Goal: Information Seeking & Learning: Learn about a topic

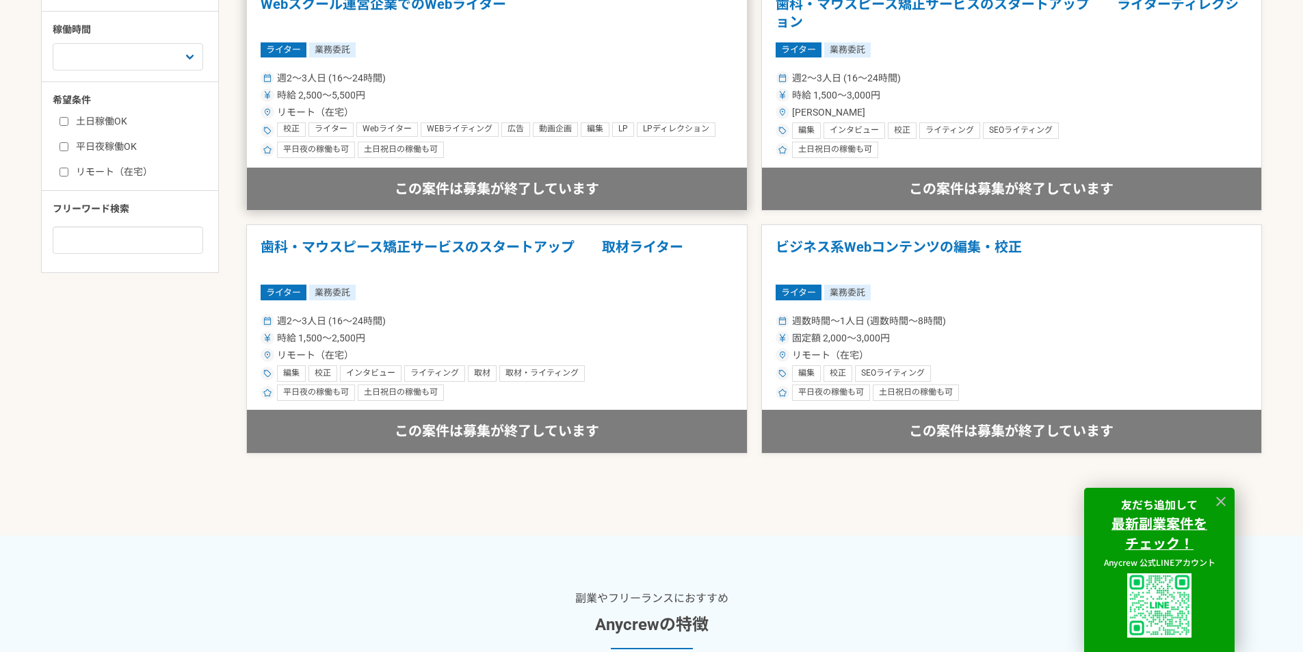
scroll to position [752, 0]
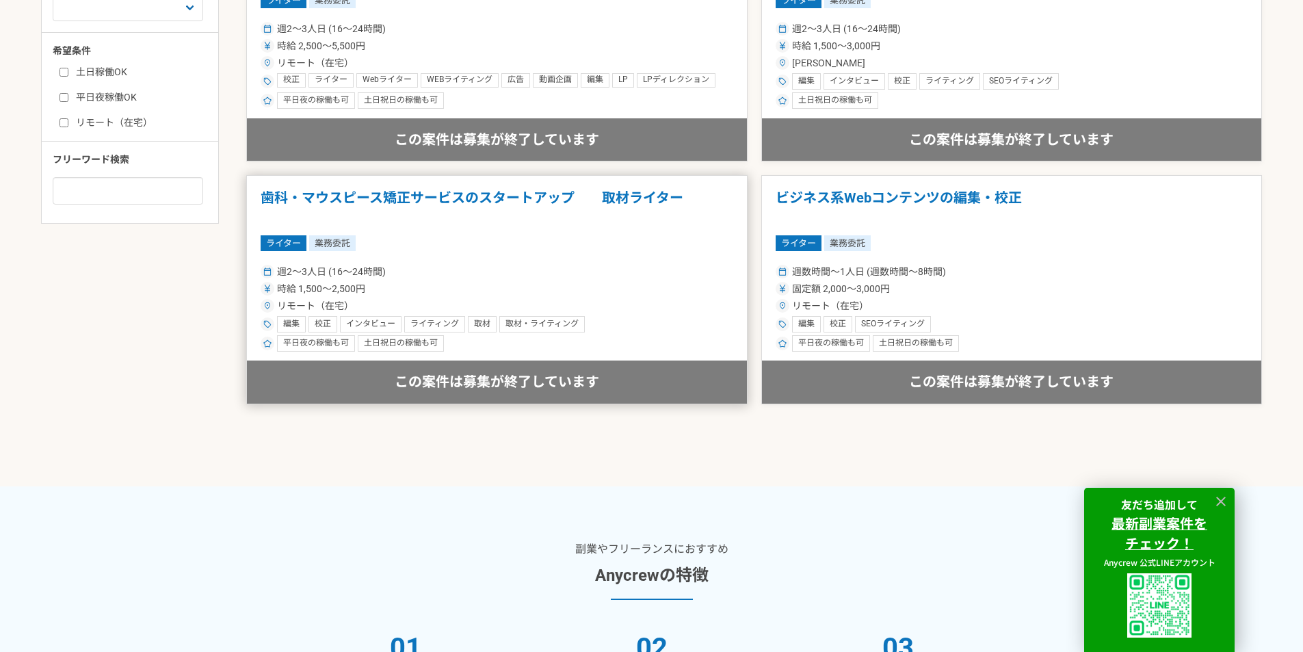
click at [453, 208] on h1 "歯科・マウスピース矯正サービスのスタートアップ　　取材ライター" at bounding box center [497, 206] width 473 height 35
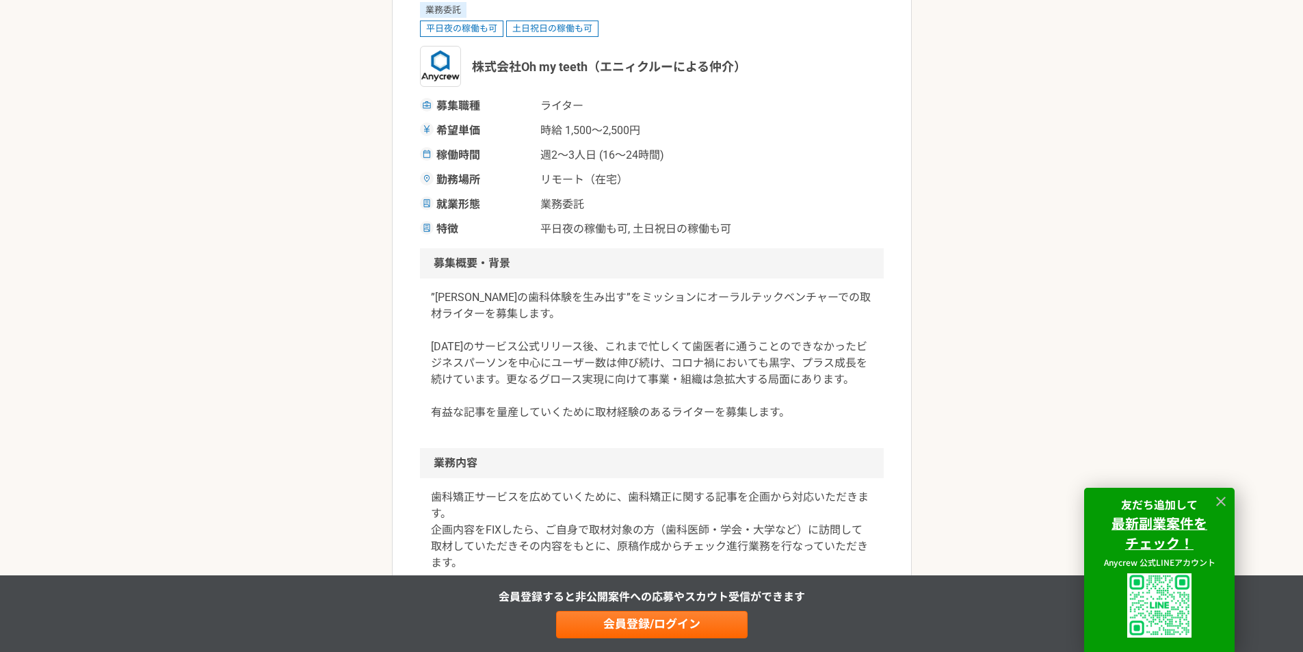
scroll to position [274, 0]
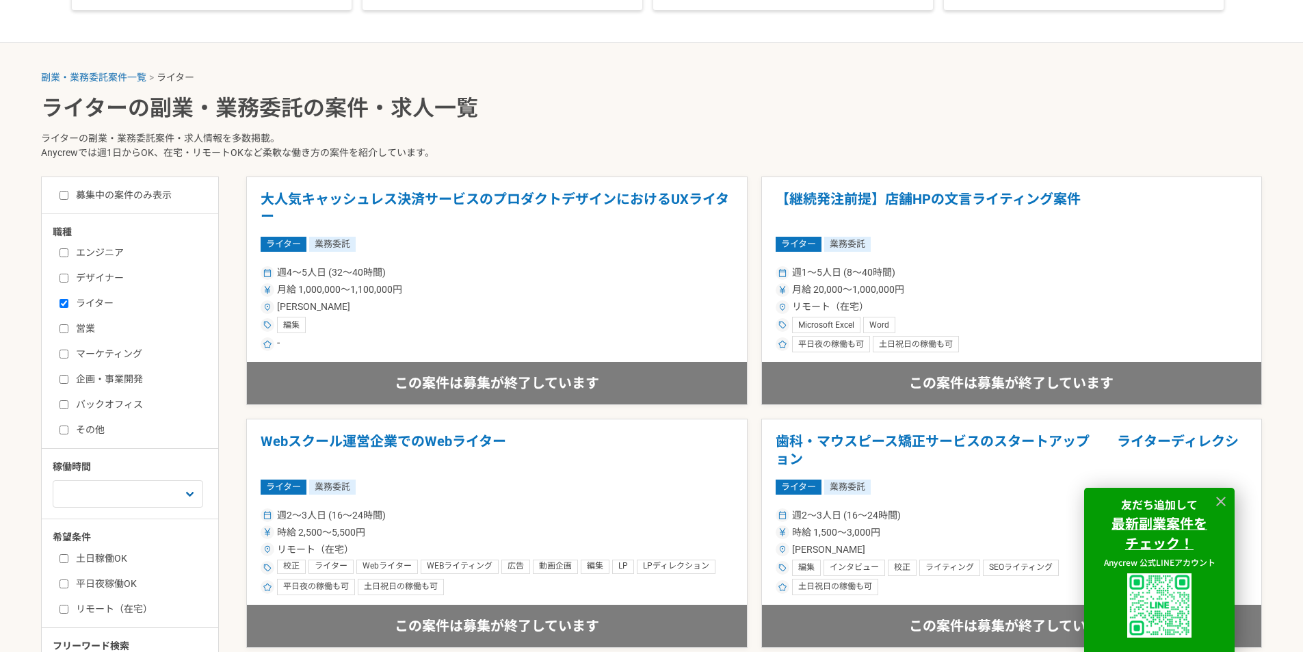
scroll to position [274, 0]
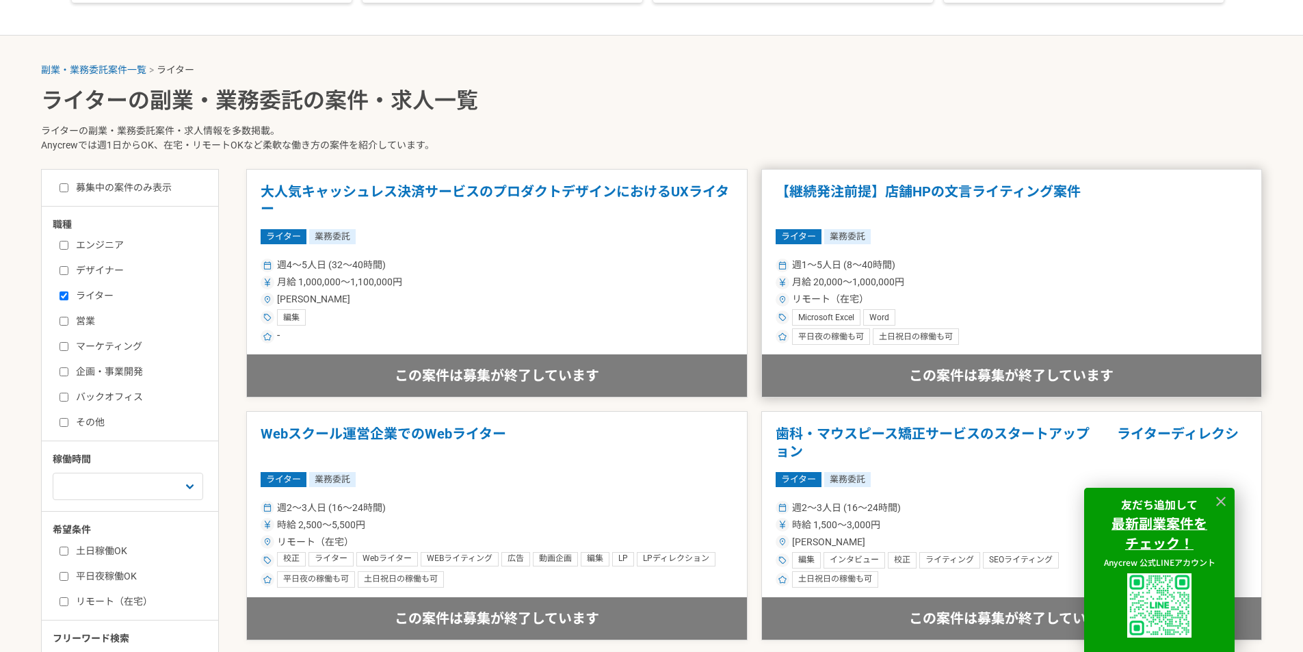
click at [1107, 266] on div "週1〜5人日 (8〜40時間)" at bounding box center [1012, 265] width 473 height 14
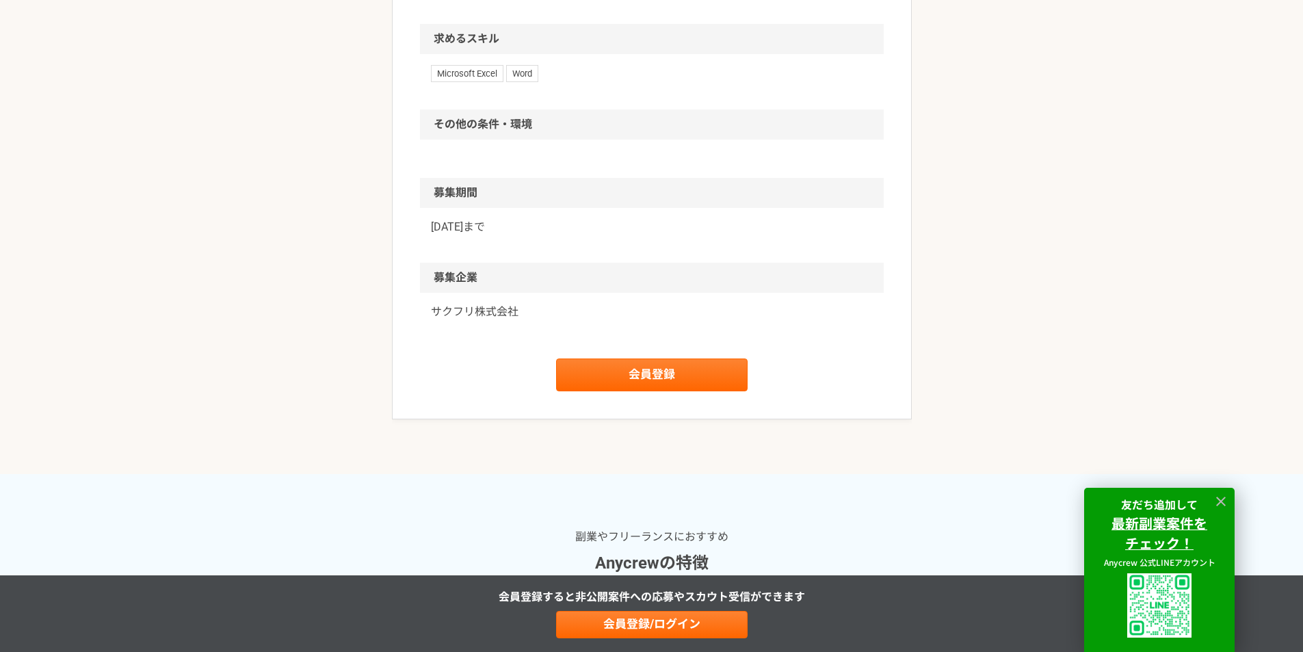
scroll to position [1094, 0]
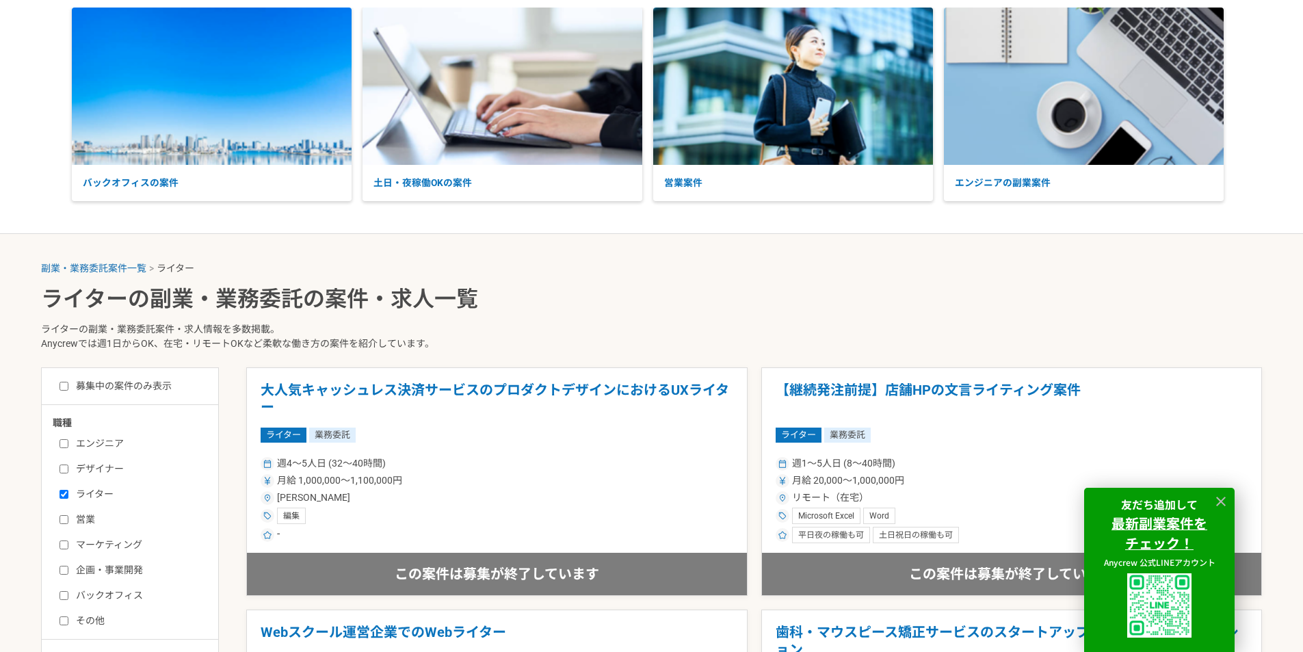
scroll to position [68, 0]
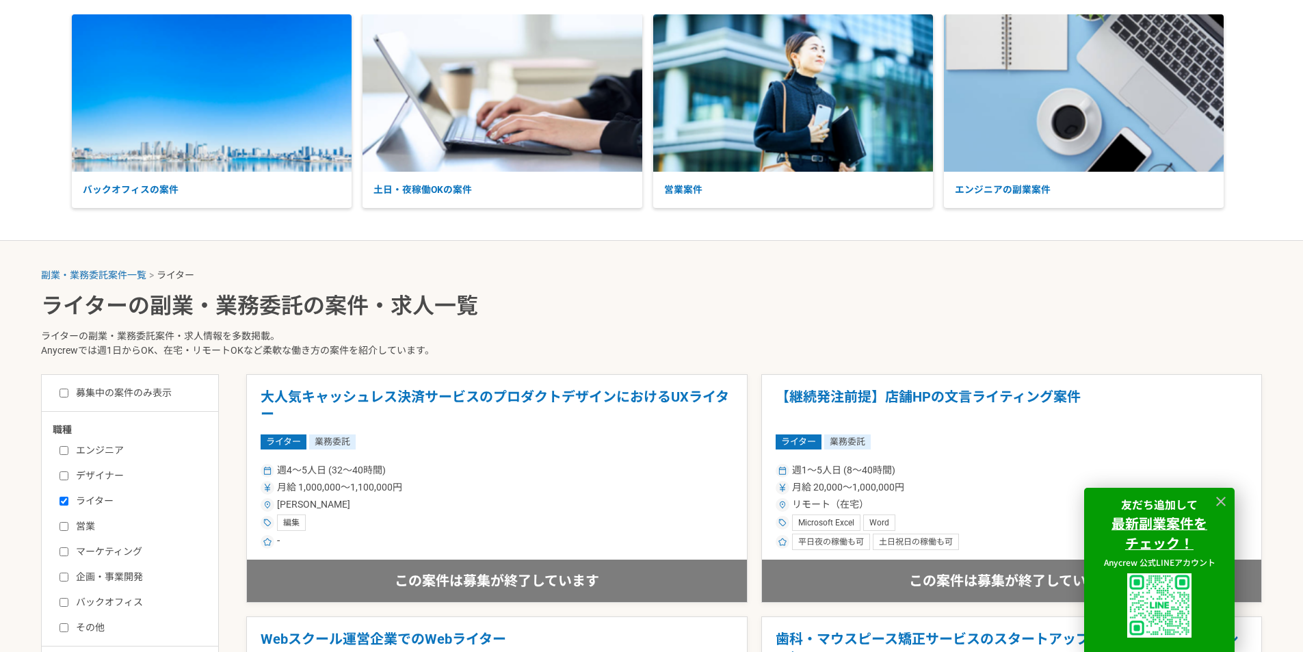
click at [62, 479] on input "デザイナー" at bounding box center [63, 475] width 9 height 9
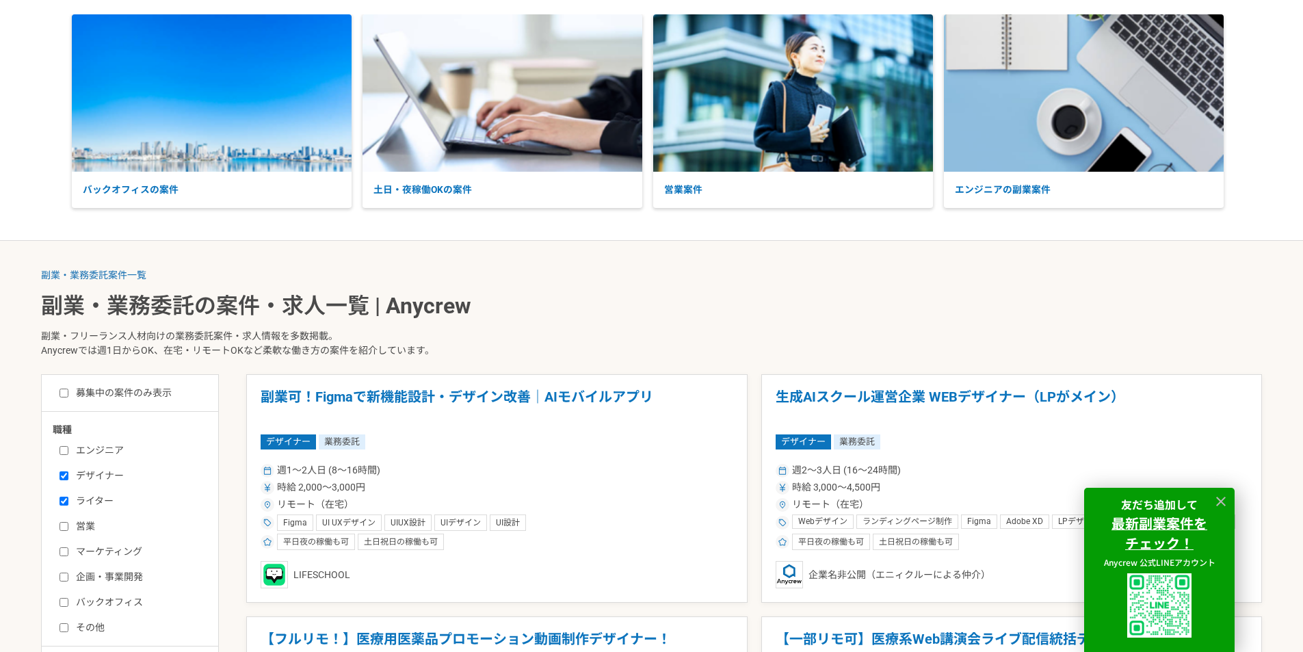
click at [66, 474] on input "デザイナー" at bounding box center [63, 475] width 9 height 9
checkbox input "false"
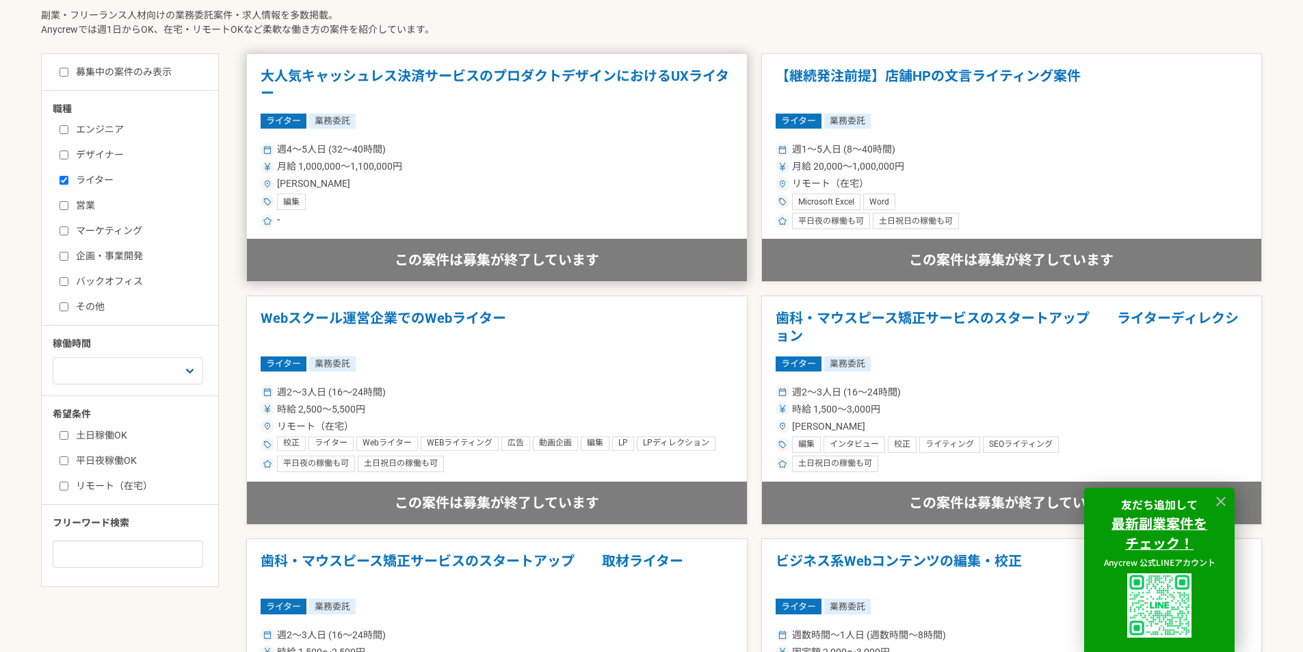
scroll to position [342, 0]
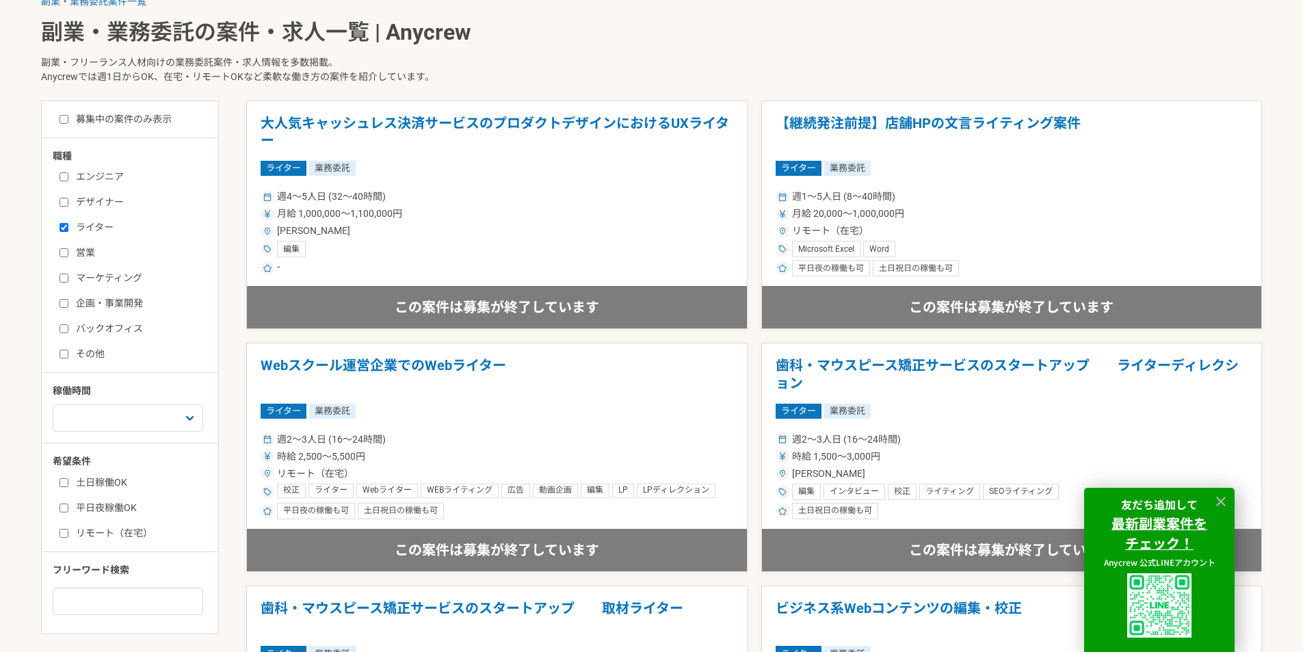
click at [62, 229] on input "ライター" at bounding box center [63, 227] width 9 height 9
checkbox input "false"
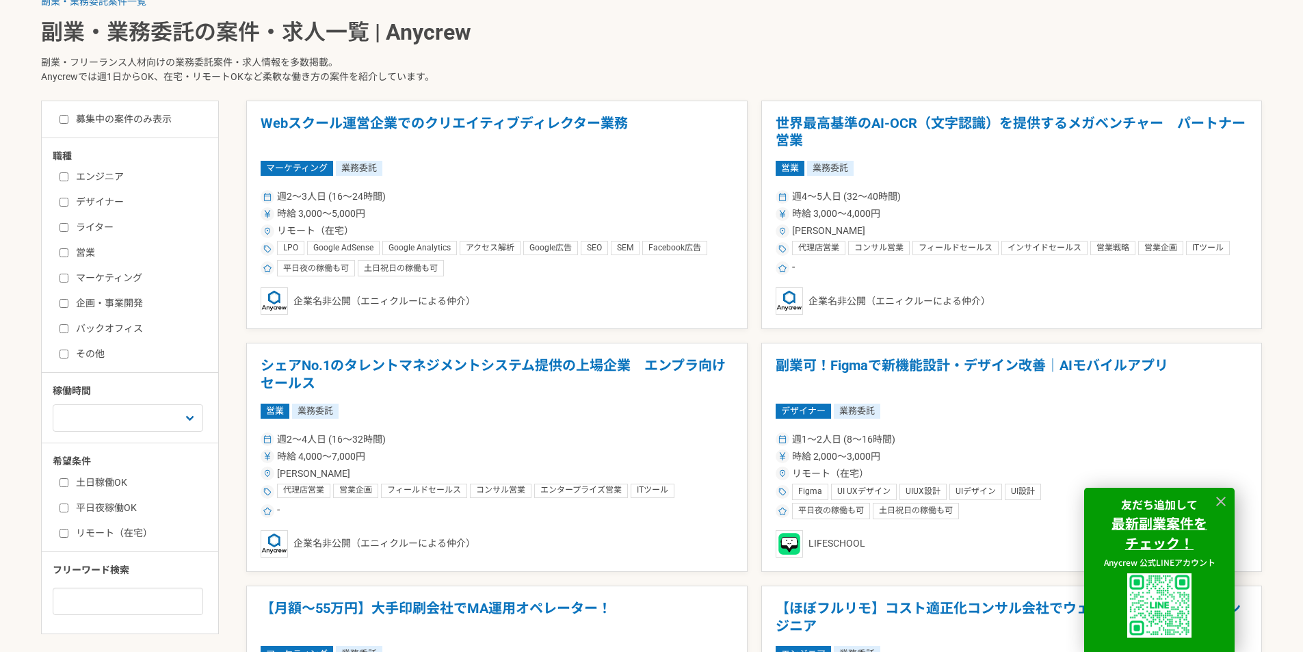
click at [70, 170] on label "エンジニア" at bounding box center [137, 177] width 157 height 14
click at [68, 172] on input "エンジニア" at bounding box center [63, 176] width 9 height 9
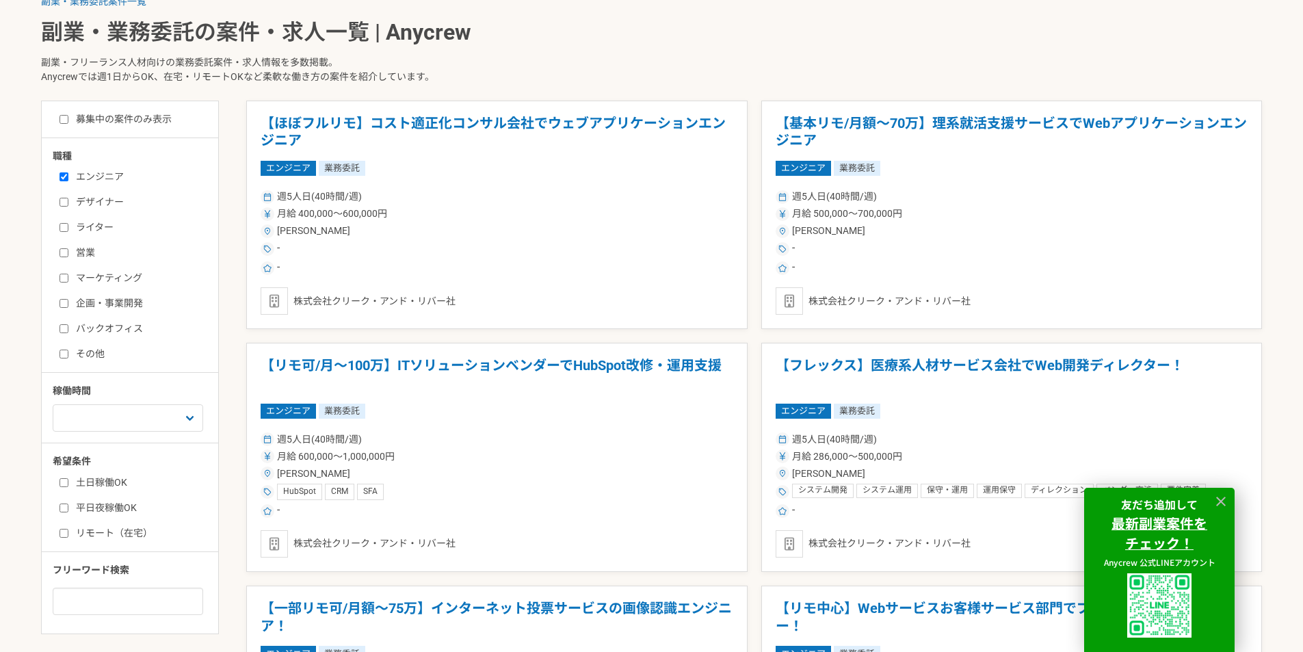
click at [64, 178] on input "エンジニア" at bounding box center [63, 176] width 9 height 9
checkbox input "false"
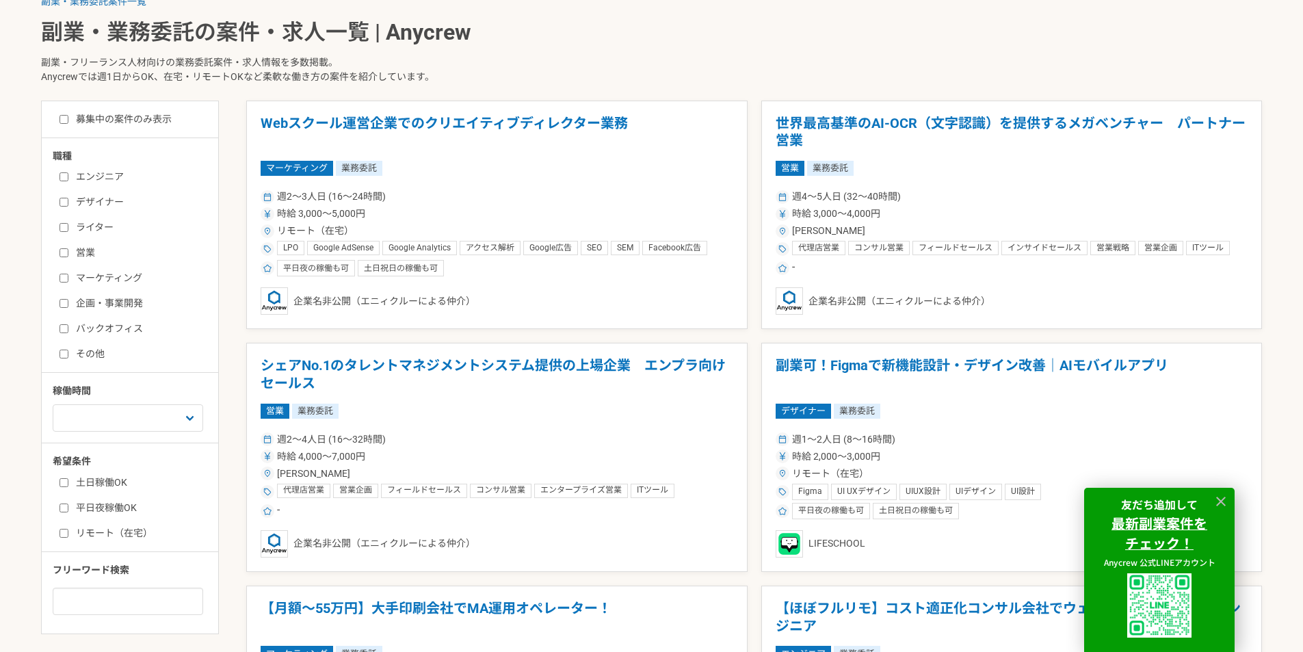
click at [59, 281] on input "マーケティング" at bounding box center [63, 278] width 9 height 9
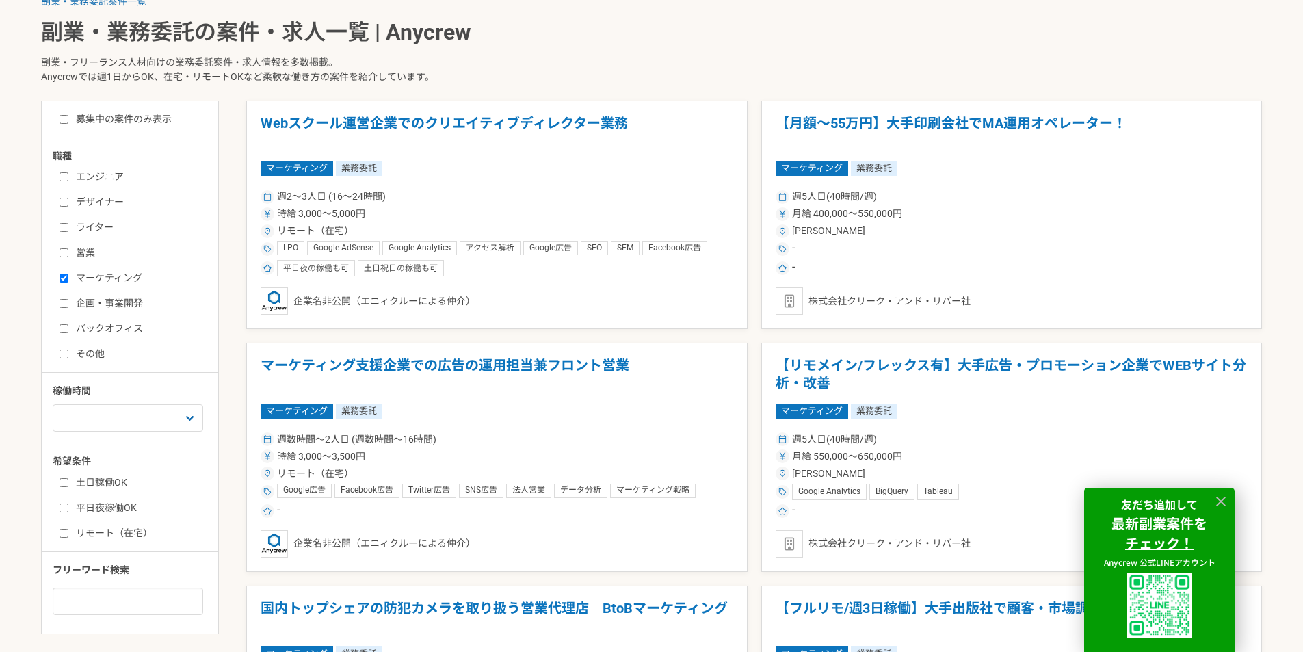
click at [64, 276] on input "マーケティング" at bounding box center [63, 278] width 9 height 9
checkbox input "false"
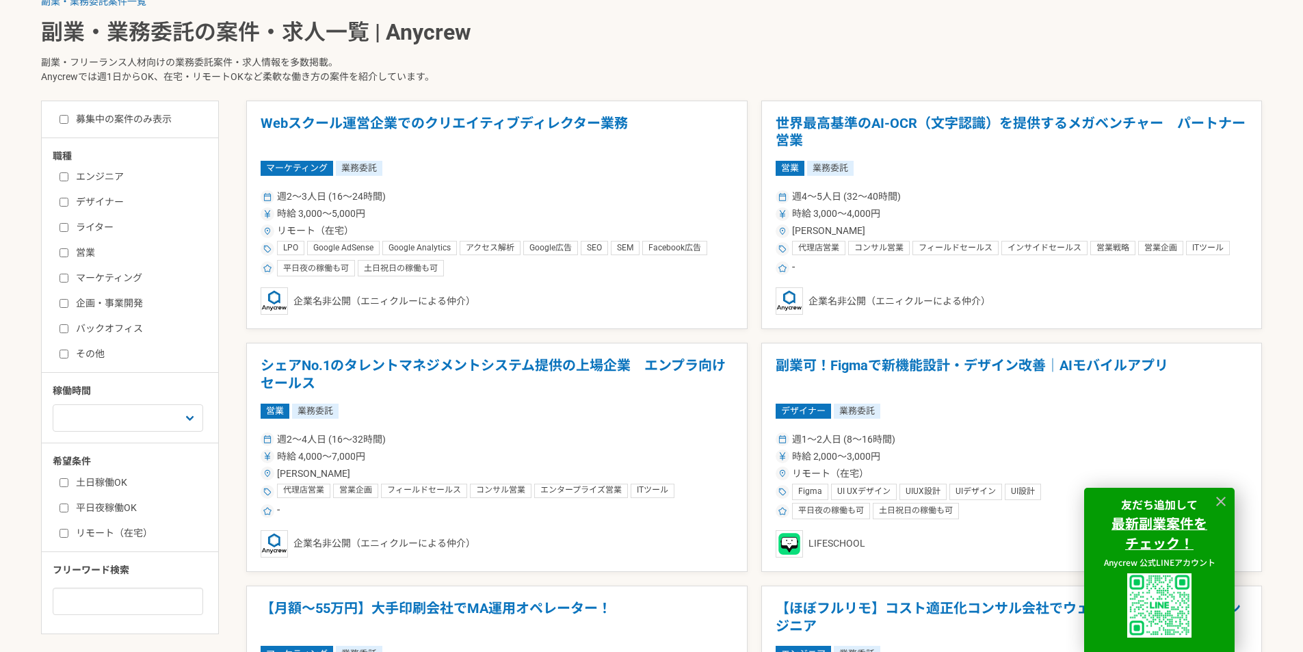
click at [70, 309] on label "企画・事業開発" at bounding box center [137, 303] width 157 height 14
click at [68, 308] on input "企画・事業開発" at bounding box center [63, 303] width 9 height 9
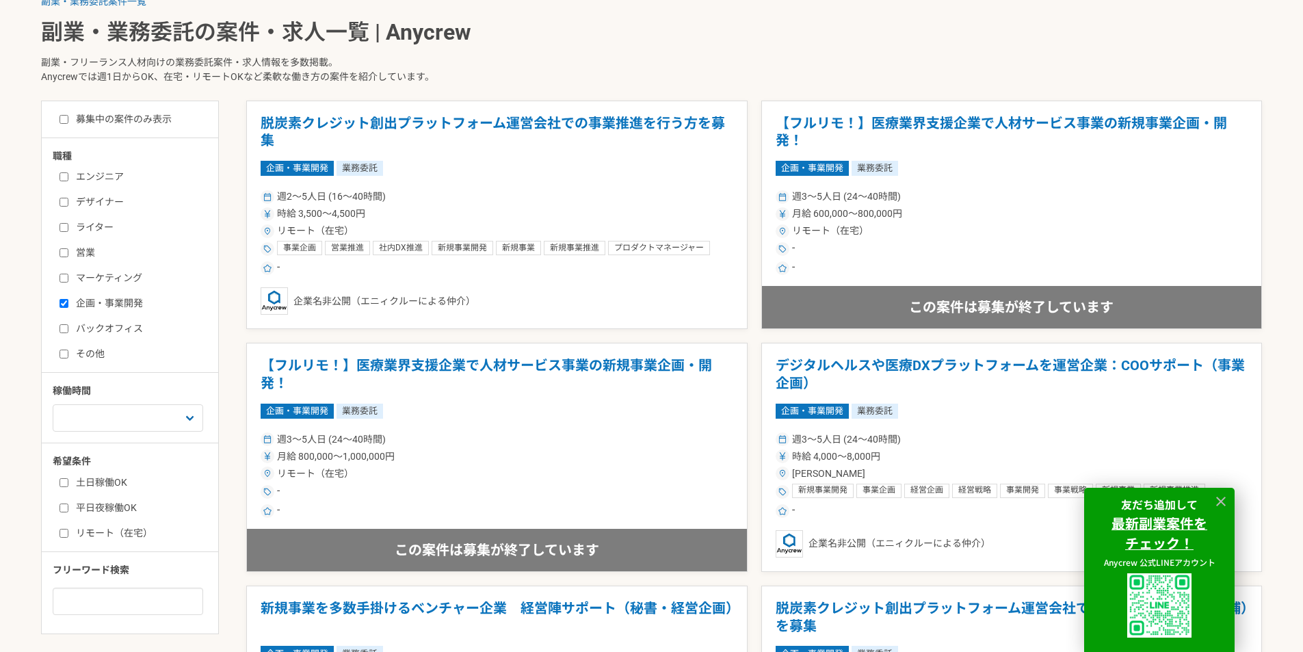
click at [71, 304] on label "企画・事業開発" at bounding box center [137, 303] width 157 height 14
click at [68, 304] on input "企画・事業開発" at bounding box center [63, 303] width 9 height 9
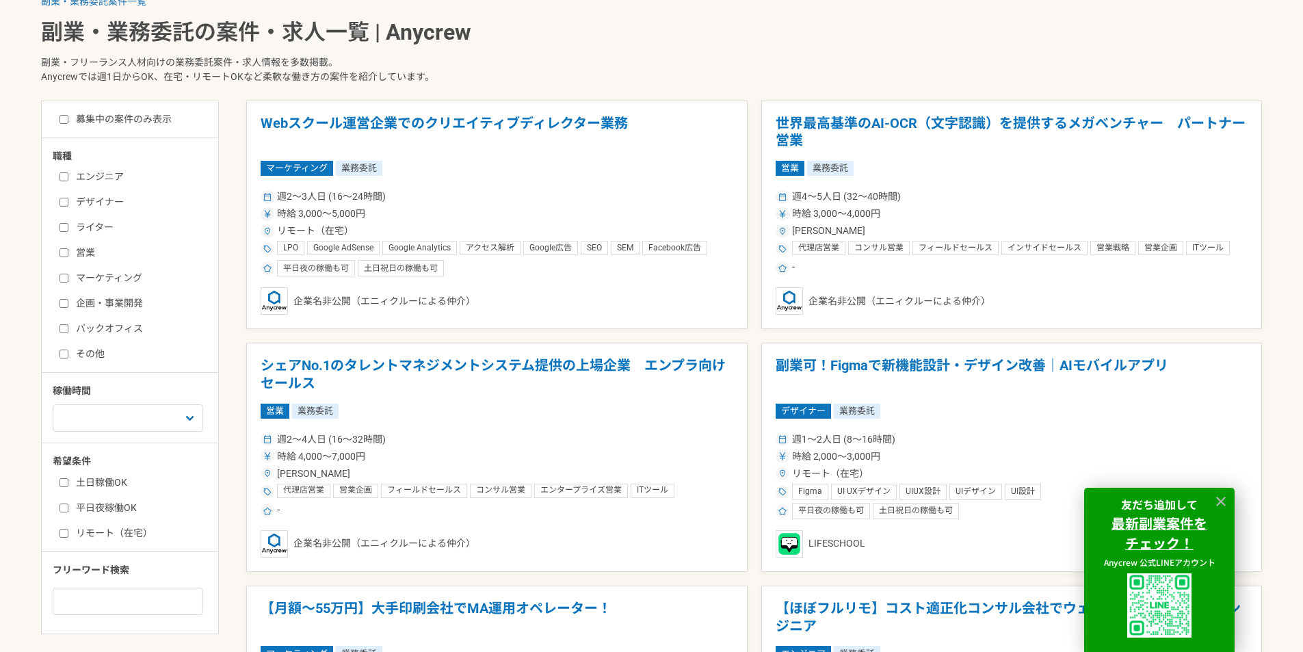
click at [71, 305] on label "企画・事業開発" at bounding box center [137, 303] width 157 height 14
click at [68, 305] on input "企画・事業開発" at bounding box center [63, 303] width 9 height 9
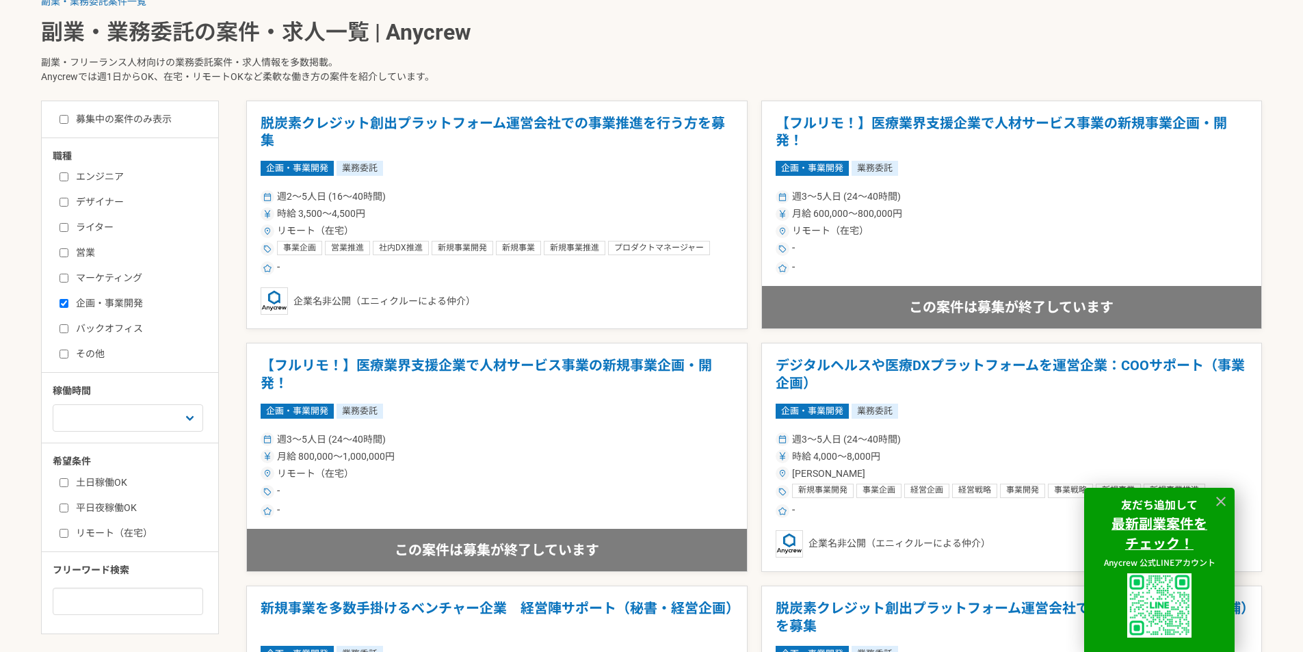
click at [71, 305] on label "企画・事業開発" at bounding box center [137, 303] width 157 height 14
click at [68, 305] on input "企画・事業開発" at bounding box center [63, 303] width 9 height 9
checkbox input "false"
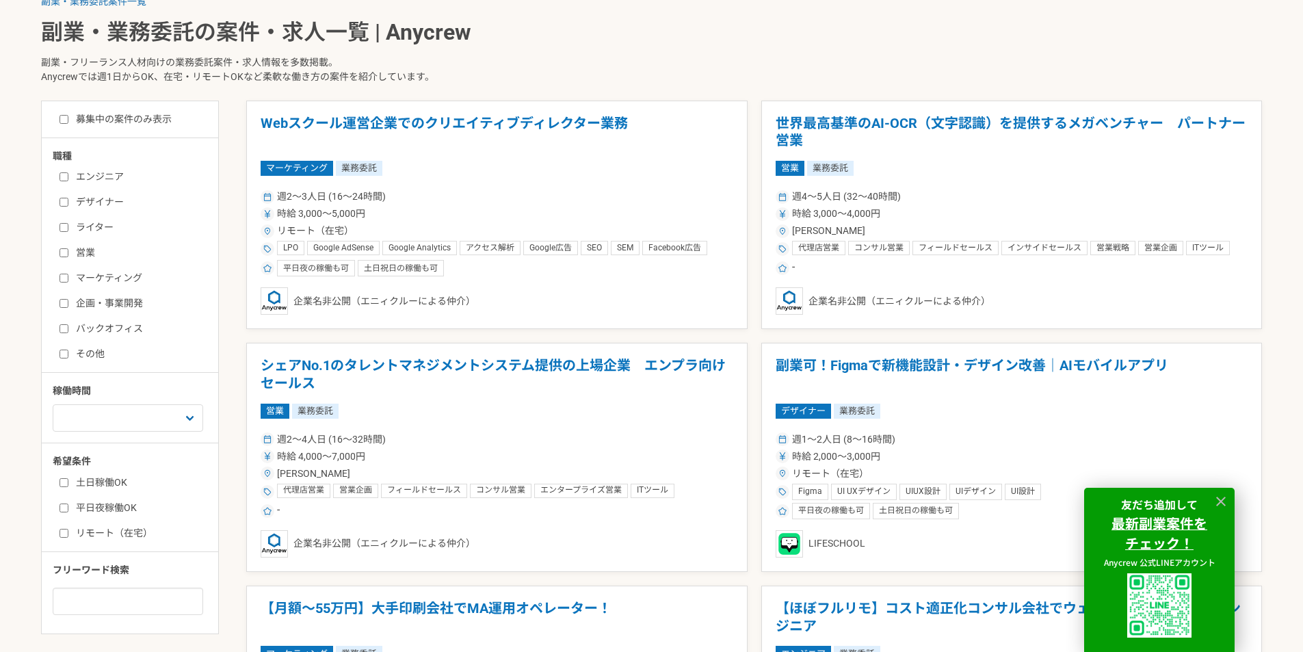
click at [70, 199] on label "デザイナー" at bounding box center [137, 202] width 157 height 14
click at [68, 199] on input "デザイナー" at bounding box center [63, 202] width 9 height 9
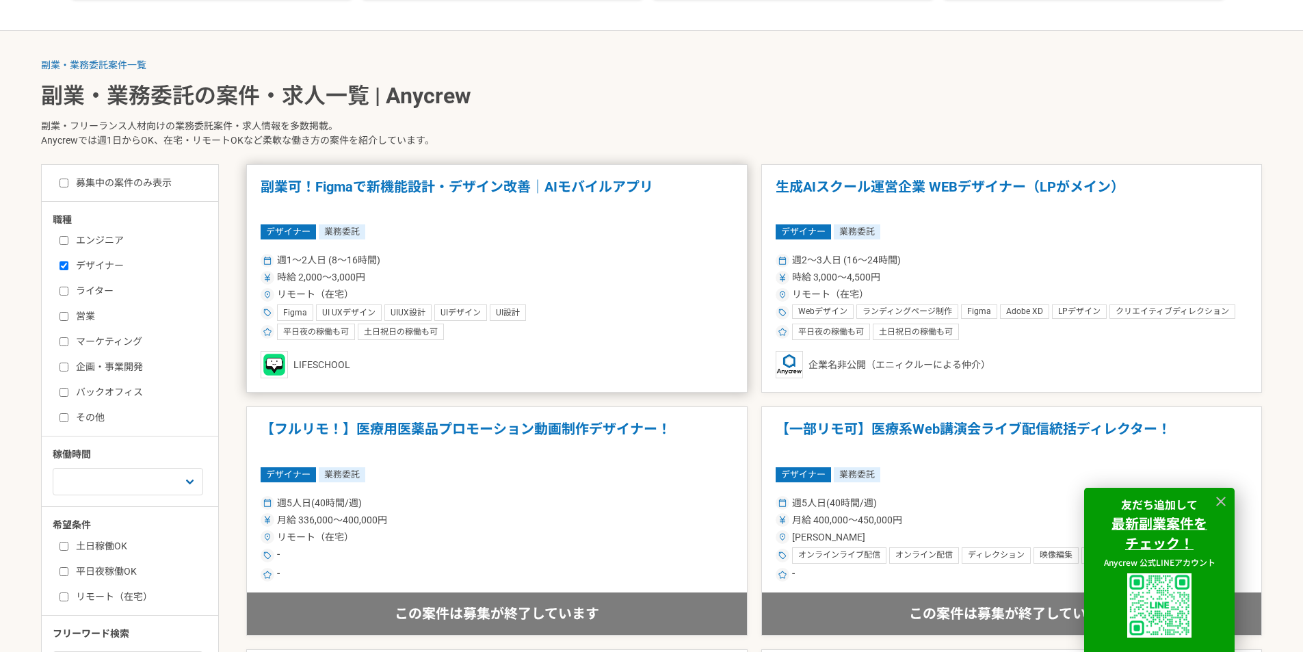
scroll to position [205, 0]
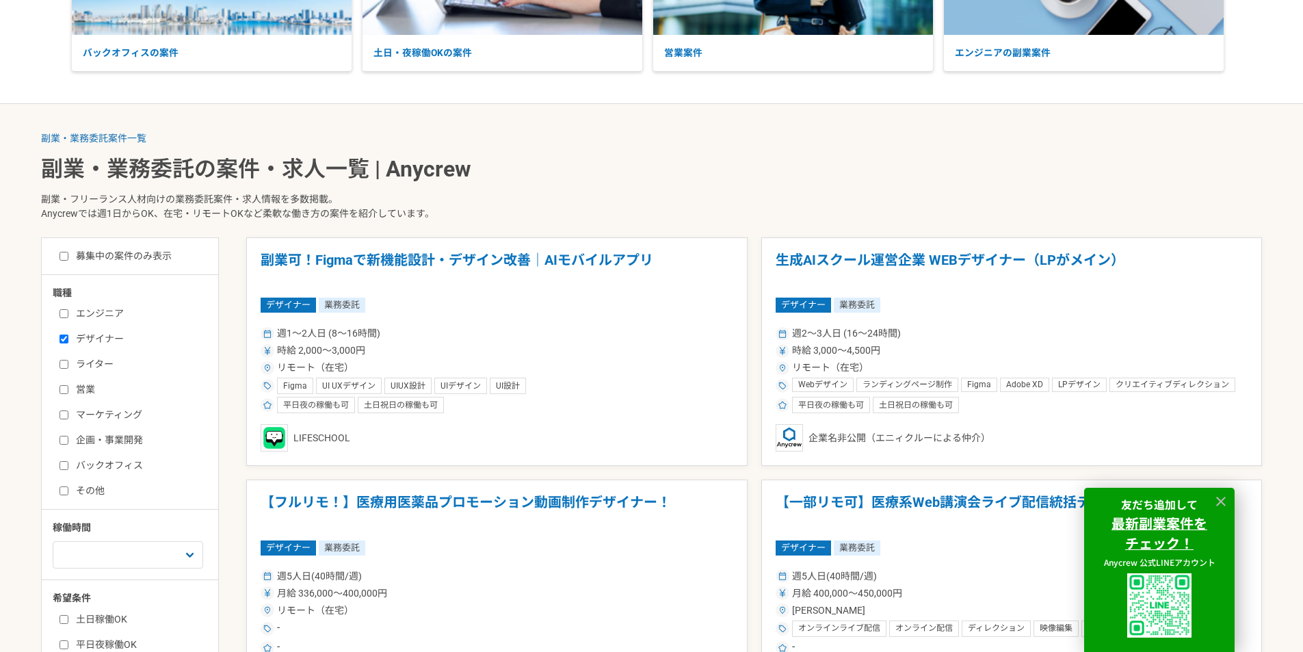
click at [77, 339] on label "デザイナー" at bounding box center [137, 339] width 157 height 14
click at [68, 339] on input "デザイナー" at bounding box center [63, 338] width 9 height 9
checkbox input "false"
